Goal: Information Seeking & Learning: Compare options

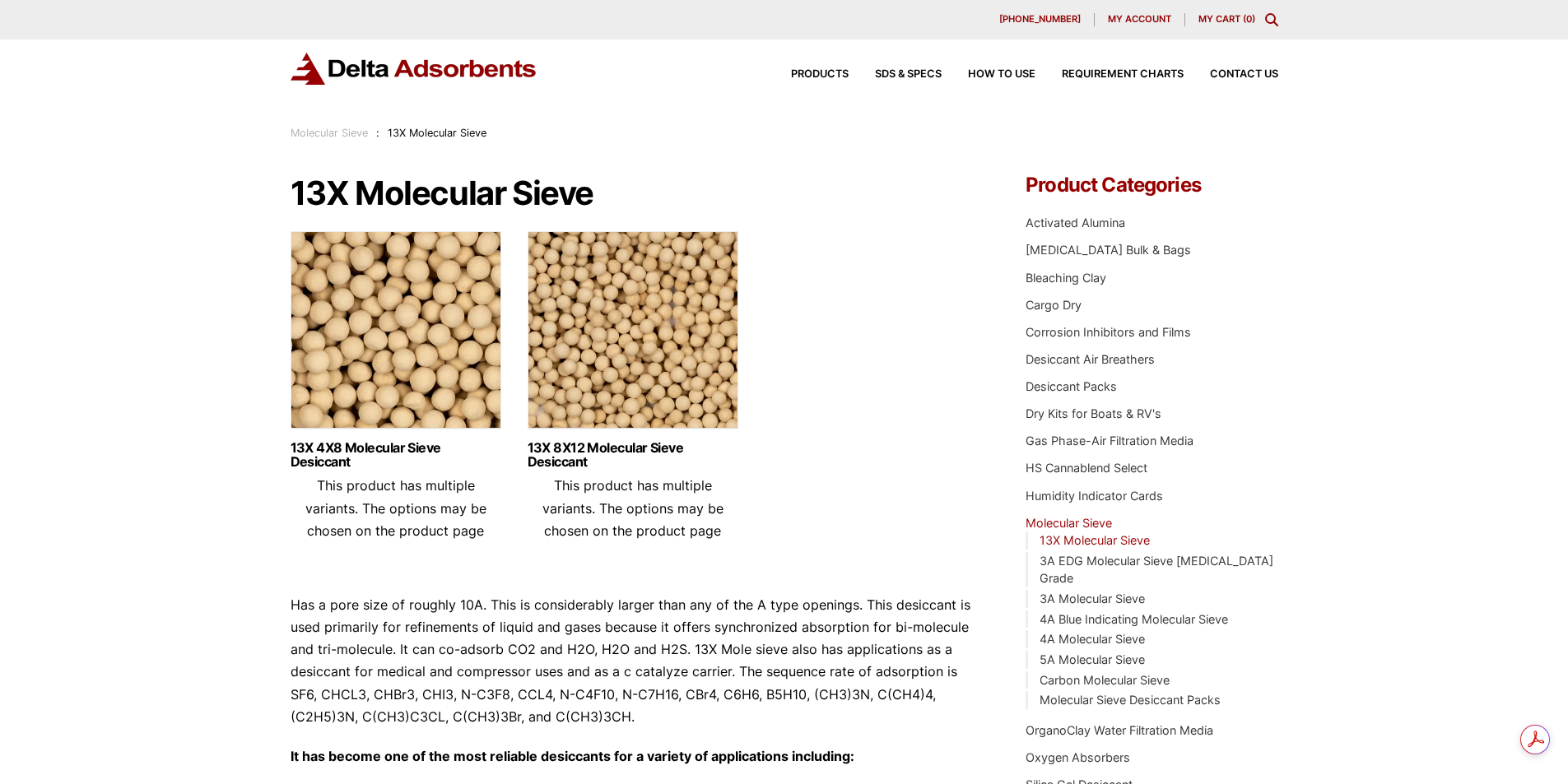
click at [624, 359] on img at bounding box center [633, 334] width 210 height 206
click at [389, 387] on img at bounding box center [395, 334] width 210 height 206
